Goal: Task Accomplishment & Management: Manage account settings

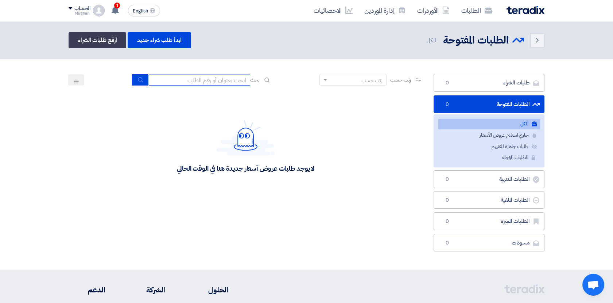
click at [226, 77] on input at bounding box center [199, 79] width 102 height 11
paste input "8100015879"
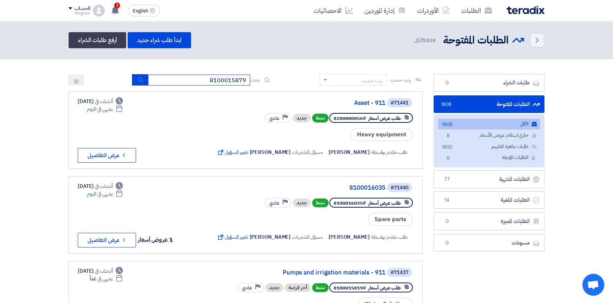
type input "8100015879"
click at [139, 85] on div "رتب حسب رتب حسب بحث 8100015879" at bounding box center [246, 83] width 354 height 18
click at [139, 81] on icon "submit" at bounding box center [141, 80] width 6 height 6
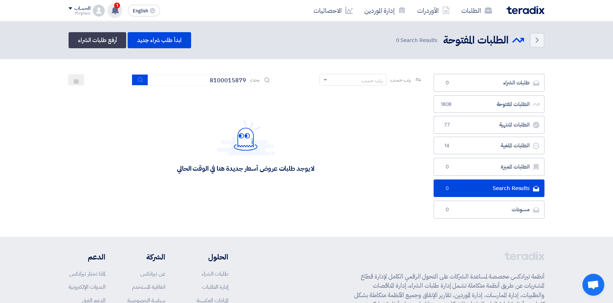
click at [115, 11] on use at bounding box center [115, 10] width 7 height 8
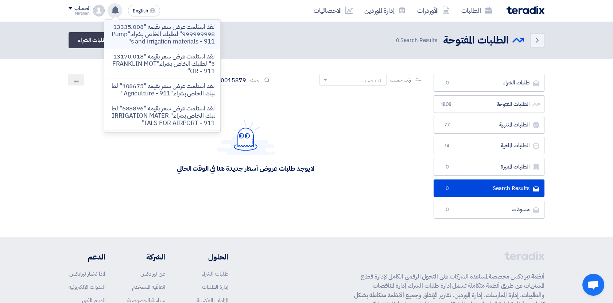
click at [162, 41] on p "لقد استلمت عرض سعر بقيمه "13335.008999999998" لطلبك الخاص بشراء."Pumps and irri…" at bounding box center [162, 34] width 104 height 22
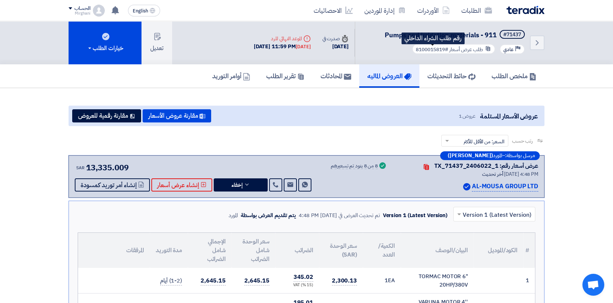
drag, startPoint x: 415, startPoint y: 50, endPoint x: 444, endPoint y: 50, distance: 28.8
click at [444, 50] on span "#8100015819" at bounding box center [432, 50] width 32 height 8
copy span "8100015819"
click at [482, 10] on link "الطلبات" at bounding box center [477, 10] width 42 height 17
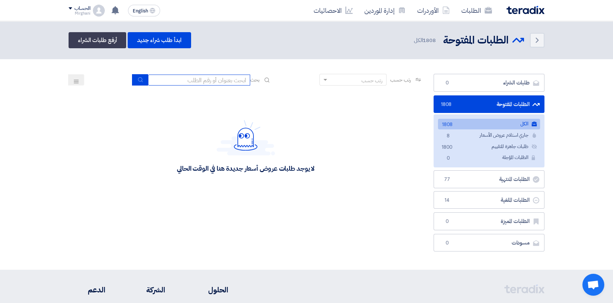
click at [197, 83] on input at bounding box center [199, 79] width 102 height 11
paste input "8100015829"
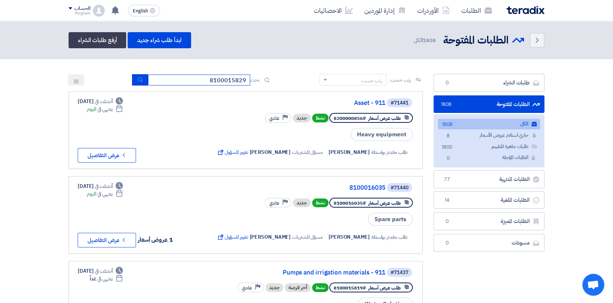
type input "8100015829"
click at [143, 80] on button "submit" at bounding box center [140, 79] width 16 height 11
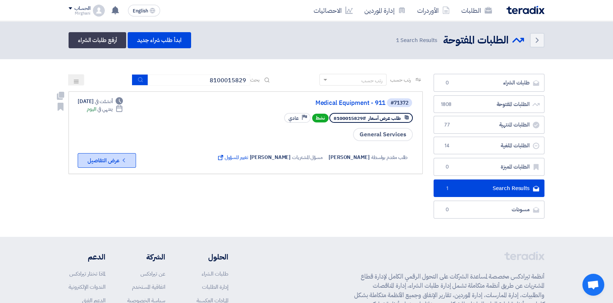
click at [118, 159] on button "Check details عرض التفاصيل" at bounding box center [107, 160] width 58 height 15
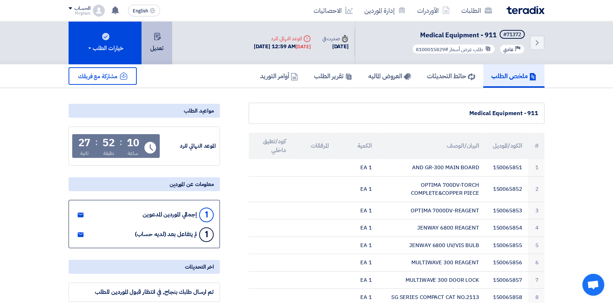
click at [160, 48] on button "تعديل" at bounding box center [157, 42] width 31 height 43
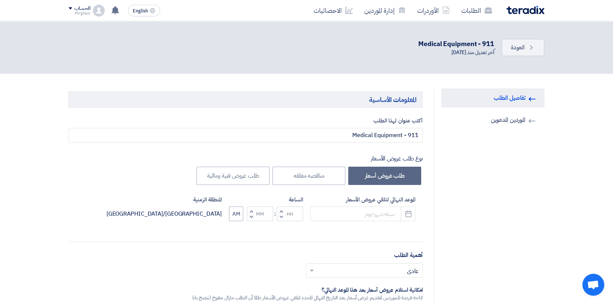
type input "[DATE]"
type input "12"
type input "59"
click at [385, 214] on input "[DATE]" at bounding box center [363, 213] width 105 height 15
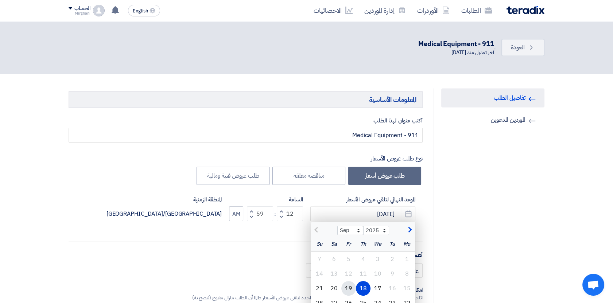
click at [350, 288] on div "19" at bounding box center [349, 288] width 15 height 15
type input "[DATE]"
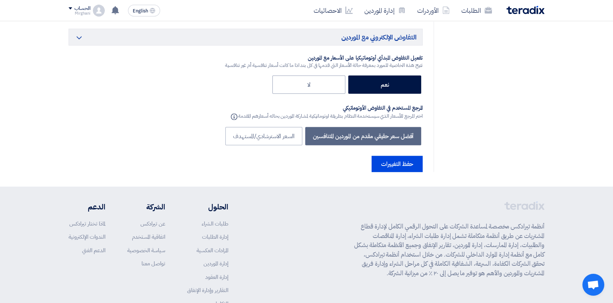
scroll to position [3227, 0]
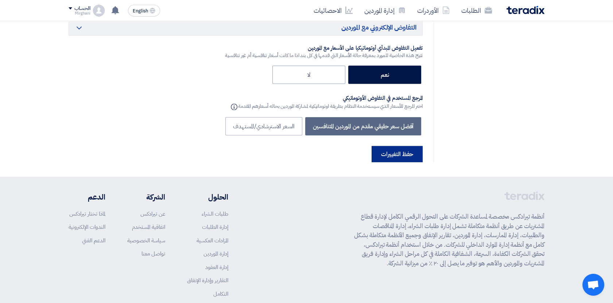
click at [397, 146] on button "حفظ التغييرات" at bounding box center [397, 154] width 51 height 16
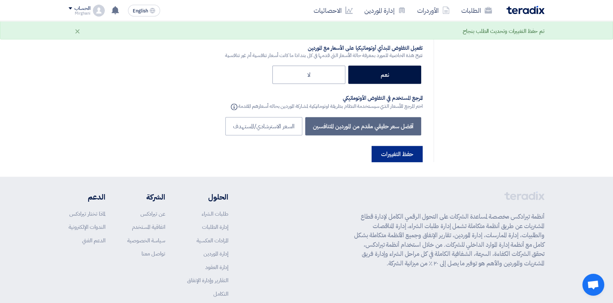
scroll to position [0, 0]
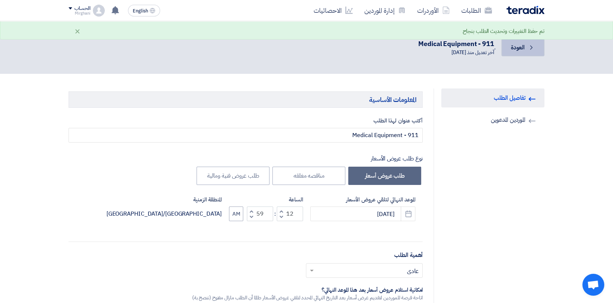
click at [529, 46] on icon "Back" at bounding box center [531, 47] width 7 height 7
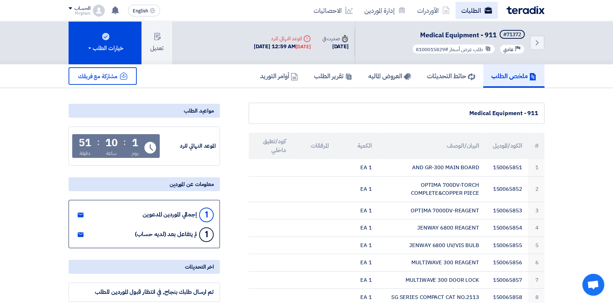
click at [474, 12] on link "الطلبات" at bounding box center [477, 10] width 42 height 17
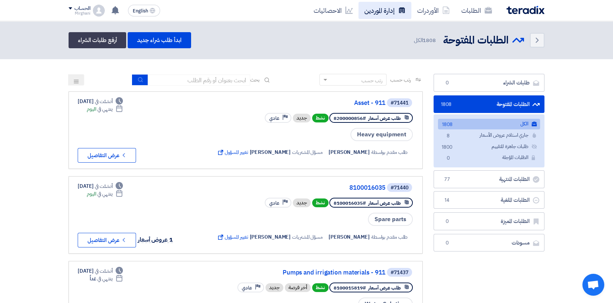
click at [386, 7] on link "إدارة الموردين" at bounding box center [385, 10] width 53 height 17
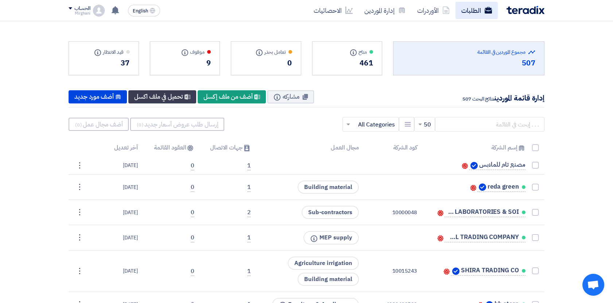
click at [474, 10] on link "الطلبات" at bounding box center [477, 10] width 42 height 17
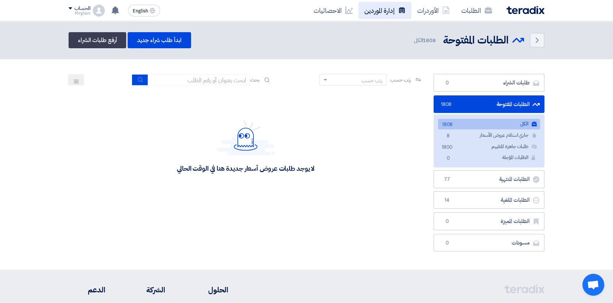
click at [388, 14] on link "إدارة الموردين" at bounding box center [385, 10] width 53 height 17
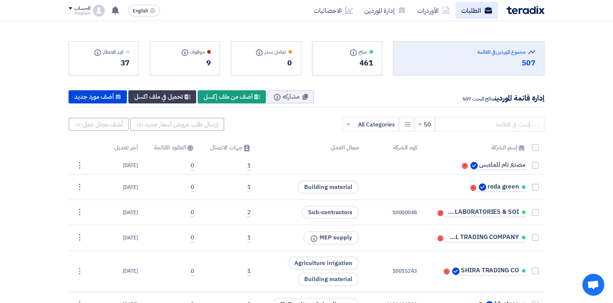
click at [485, 5] on link "الطلبات" at bounding box center [477, 10] width 42 height 17
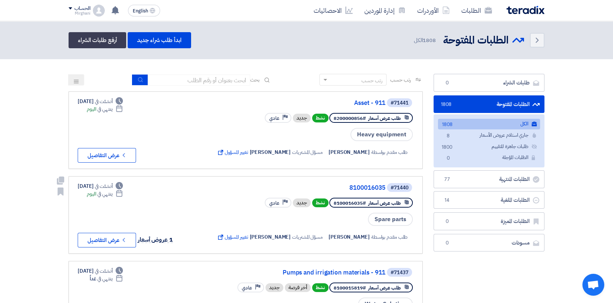
click at [212, 191] on div "#71440 8100016035 طلب عرض أسعار #8100016035 نشط جديد Priority عادي Spare parts …" at bounding box center [246, 214] width 336 height 65
drag, startPoint x: 301, startPoint y: 118, endPoint x: 312, endPoint y: 120, distance: 11.2
click at [312, 120] on div "طلب عرض أسعار #8200000856 نشط جديد Priority عادي" at bounding box center [339, 117] width 149 height 13
drag, startPoint x: 312, startPoint y: 120, endPoint x: 299, endPoint y: 117, distance: 13.9
click at [299, 117] on div "جديد" at bounding box center [302, 117] width 18 height 9
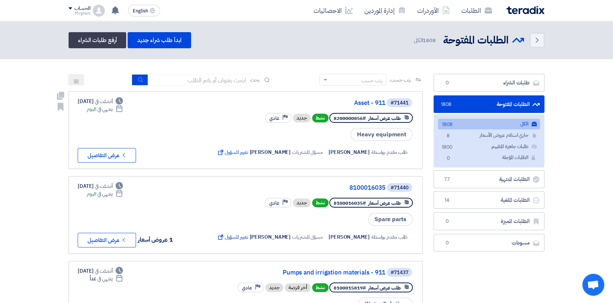
drag, startPoint x: 299, startPoint y: 117, endPoint x: 310, endPoint y: 113, distance: 12.3
click at [310, 113] on div "طلب عرض أسعار #8200000856 نشط جديد Priority عادي" at bounding box center [339, 117] width 149 height 13
drag, startPoint x: 298, startPoint y: 202, endPoint x: 310, endPoint y: 202, distance: 12.0
click at [310, 202] on div "جديد" at bounding box center [302, 202] width 18 height 9
click at [303, 203] on div "جديد" at bounding box center [302, 202] width 18 height 9
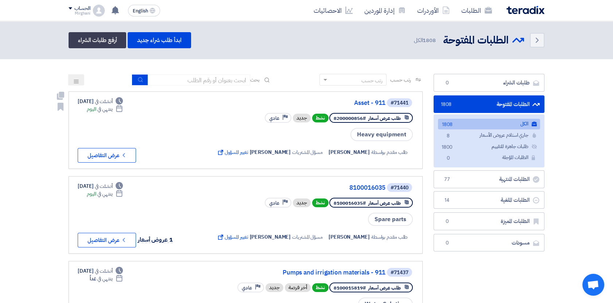
click at [304, 116] on div "جديد" at bounding box center [302, 117] width 18 height 9
click at [297, 116] on div "جديد" at bounding box center [302, 117] width 18 height 9
drag, startPoint x: 299, startPoint y: 118, endPoint x: 311, endPoint y: 120, distance: 12.2
click at [311, 120] on div "جديد" at bounding box center [302, 117] width 18 height 9
